Goal: Information Seeking & Learning: Learn about a topic

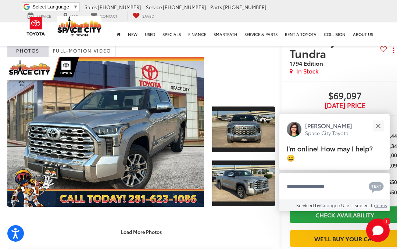
scroll to position [74, 0]
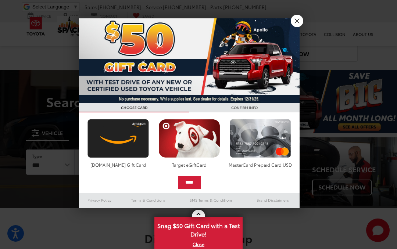
click at [296, 22] on link "X" at bounding box center [296, 21] width 12 height 12
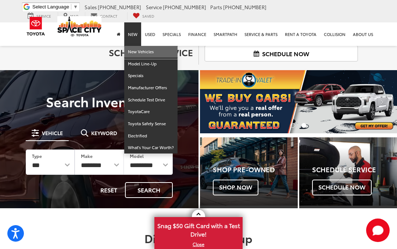
click at [147, 55] on link "New Vehicles" at bounding box center [150, 52] width 53 height 12
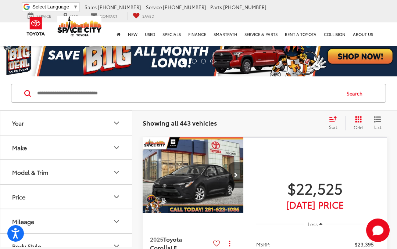
click at [34, 173] on div "Model & Trim" at bounding box center [30, 172] width 36 height 7
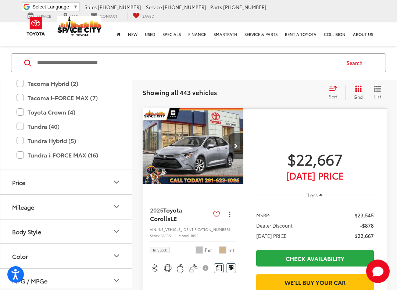
scroll to position [402, 0]
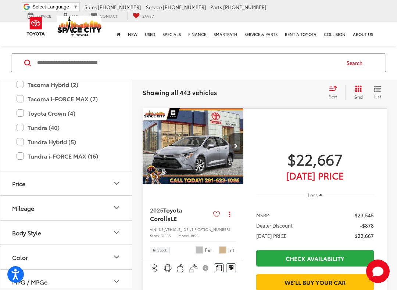
click at [24, 127] on label "Tundra (40)" at bounding box center [66, 127] width 99 height 13
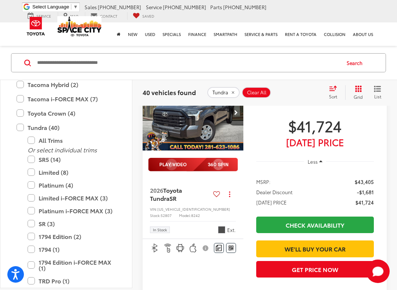
scroll to position [60, 0]
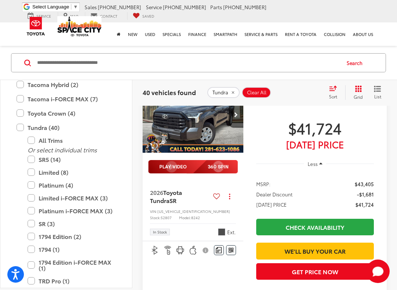
click at [32, 248] on label "1794 (1)" at bounding box center [72, 249] width 88 height 13
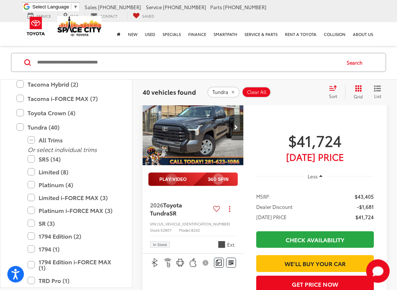
scroll to position [30, 0]
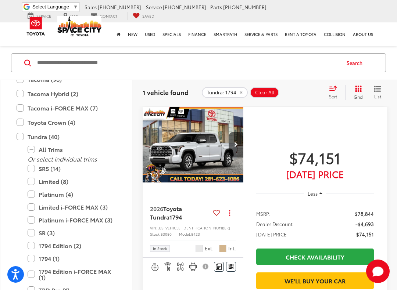
click at [33, 244] on label "1794 Edition (2)" at bounding box center [72, 245] width 88 height 13
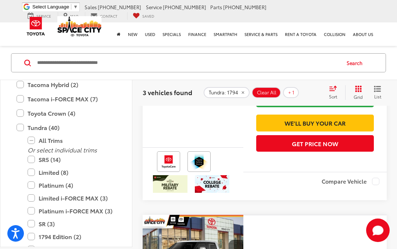
scroll to position [505, 0]
